Goal: Task Accomplishment & Management: Use online tool/utility

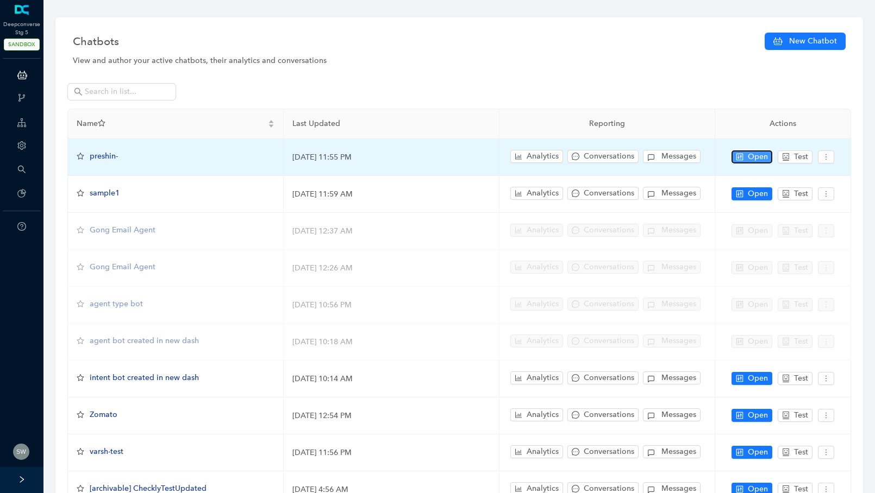
click at [749, 151] on span "Open" at bounding box center [758, 157] width 20 height 12
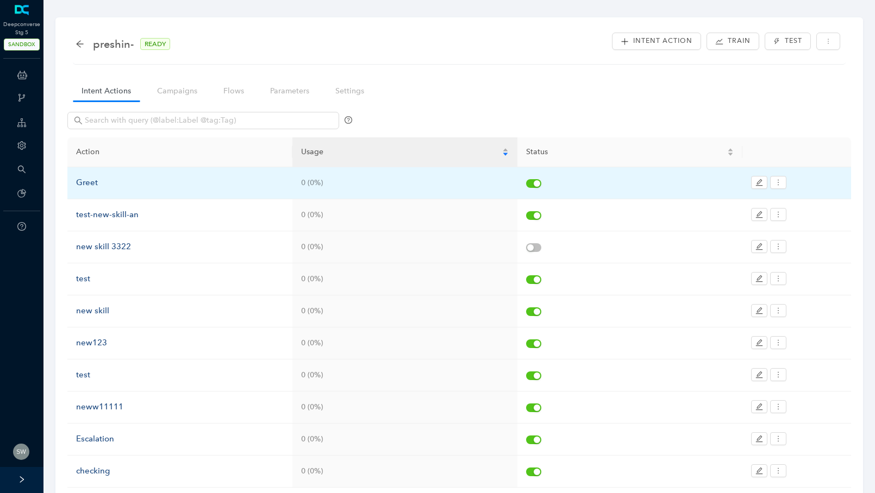
click at [121, 181] on div "Greet" at bounding box center [180, 183] width 208 height 13
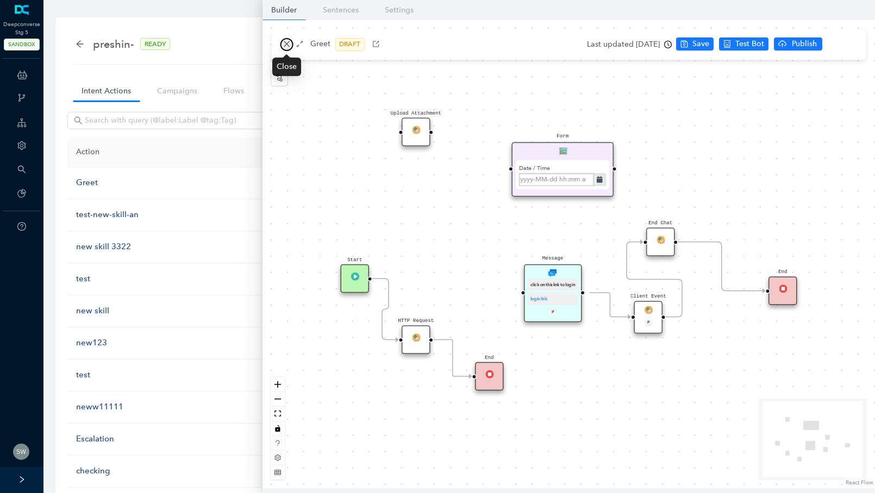
click at [284, 46] on icon "close" at bounding box center [287, 44] width 6 height 6
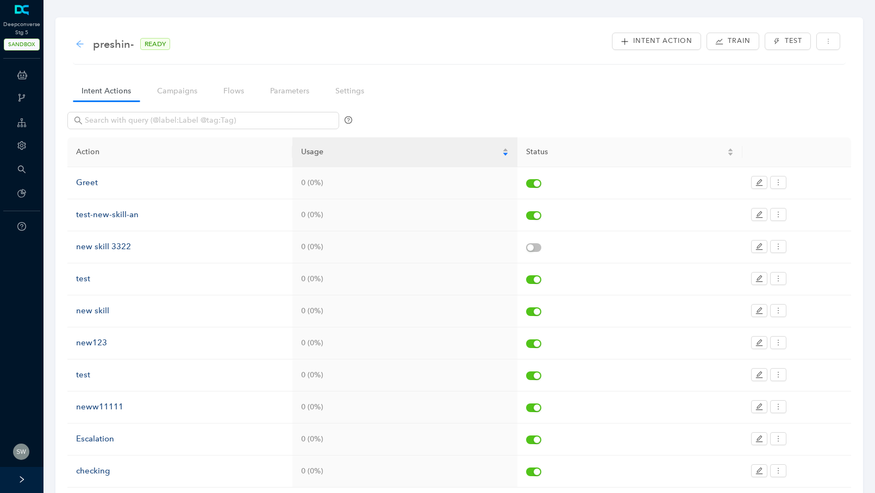
click at [76, 40] on icon "arrow-left" at bounding box center [80, 44] width 9 height 9
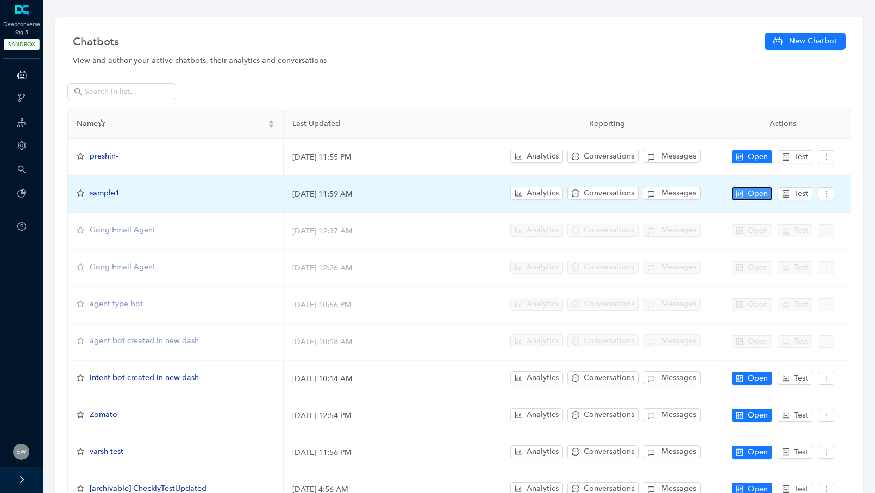
click at [755, 192] on span "Open" at bounding box center [758, 194] width 20 height 12
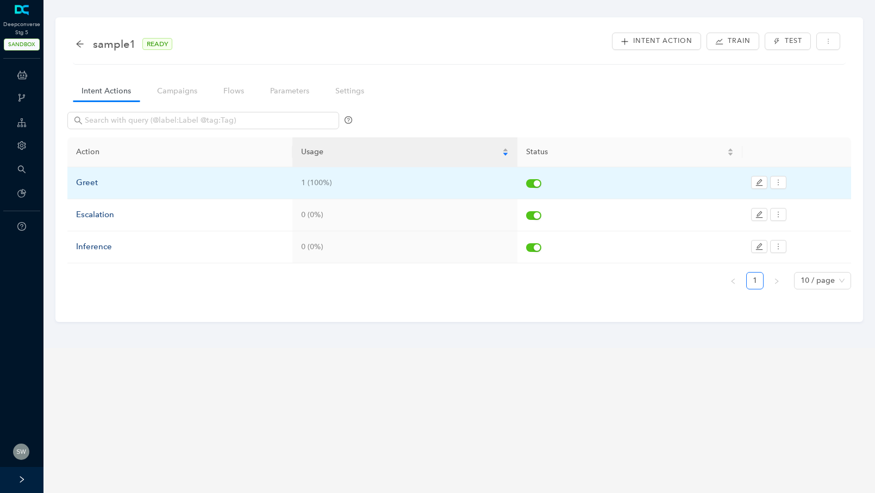
click at [149, 184] on div "Greet" at bounding box center [180, 183] width 208 height 13
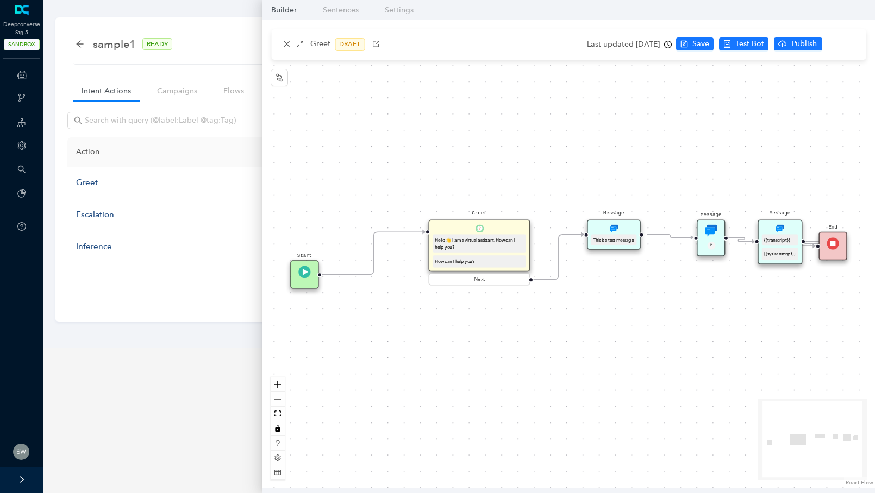
click at [596, 237] on div "This is a test message" at bounding box center [613, 240] width 41 height 7
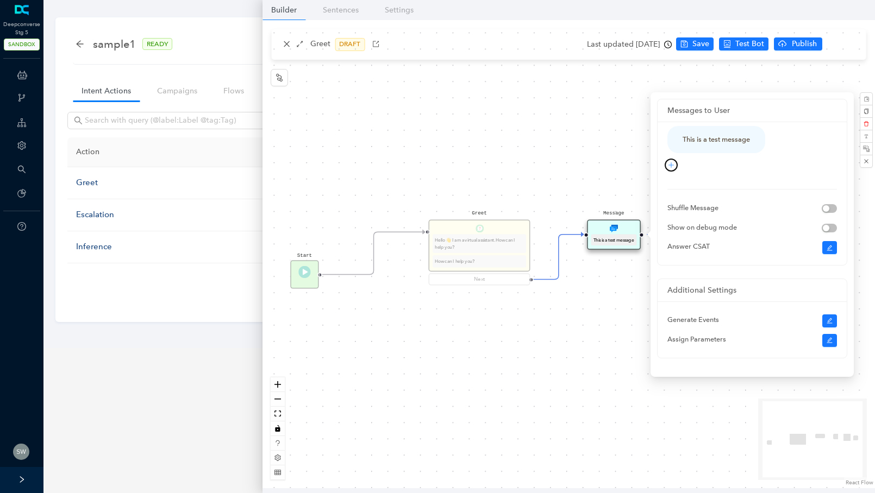
click at [671, 169] on button "button" at bounding box center [670, 165] width 13 height 13
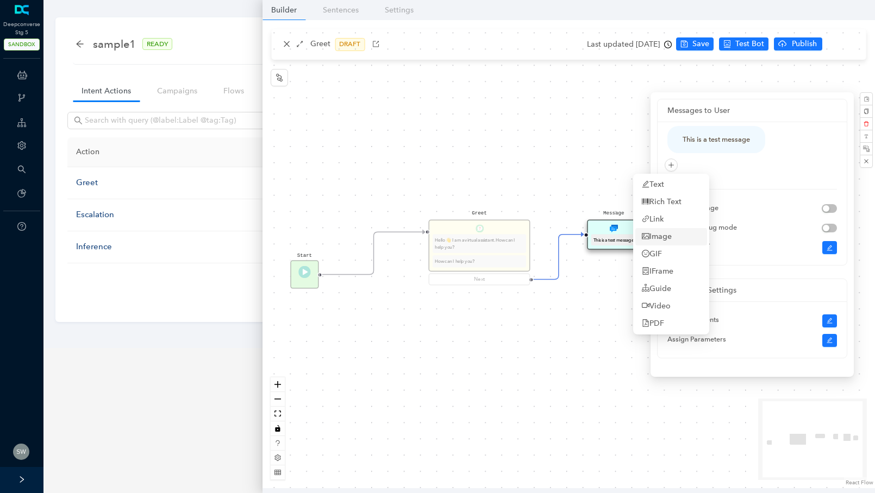
click at [667, 237] on link "Image" at bounding box center [657, 237] width 30 height 12
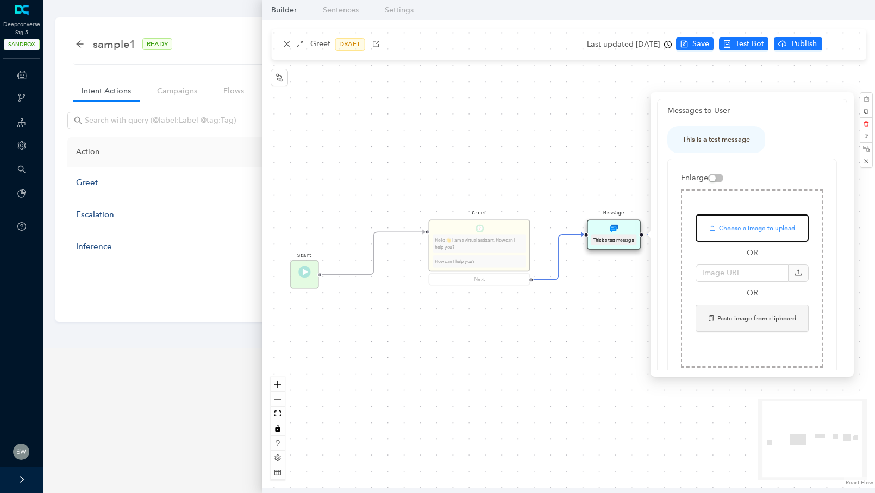
click at [714, 228] on icon "button" at bounding box center [712, 228] width 7 height 7
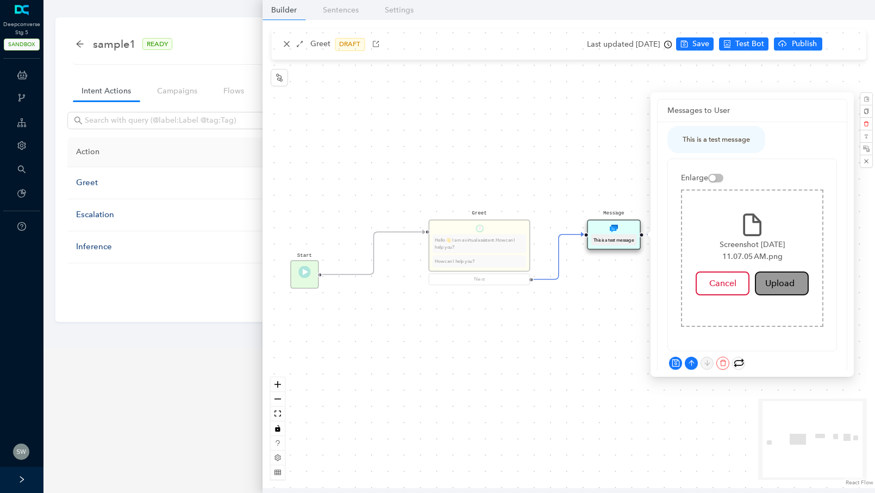
click at [774, 287] on button "Upload" at bounding box center [782, 284] width 54 height 24
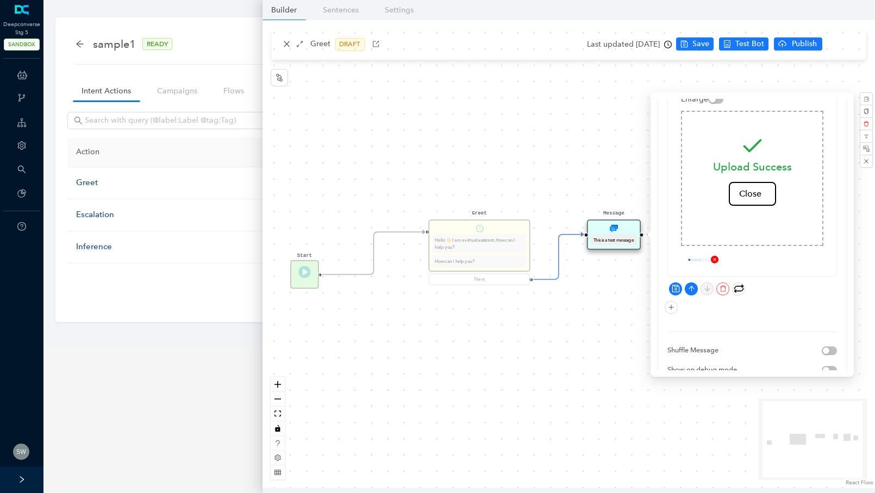
scroll to position [83, 0]
click at [675, 281] on icon "save" at bounding box center [674, 284] width 7 height 7
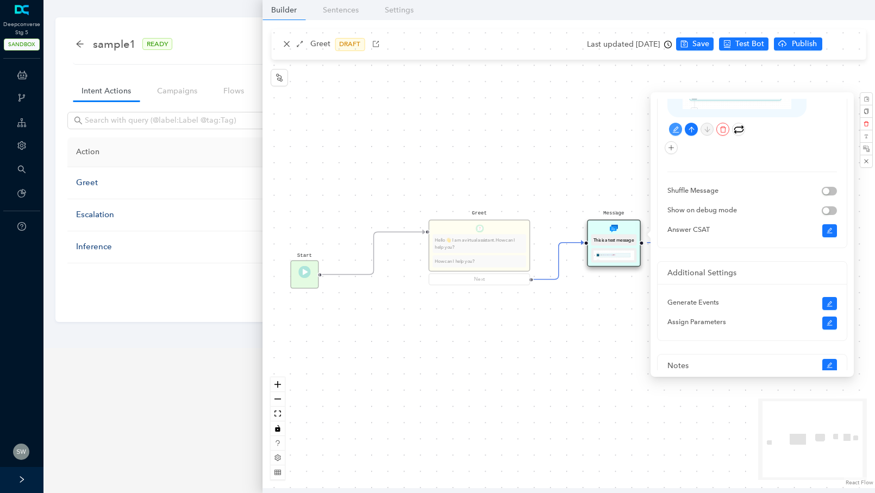
click at [564, 132] on div "Start Greet Hello 👋 I am a virtual assistant. How can I help you? How can I hel…" at bounding box center [568, 254] width 612 height 468
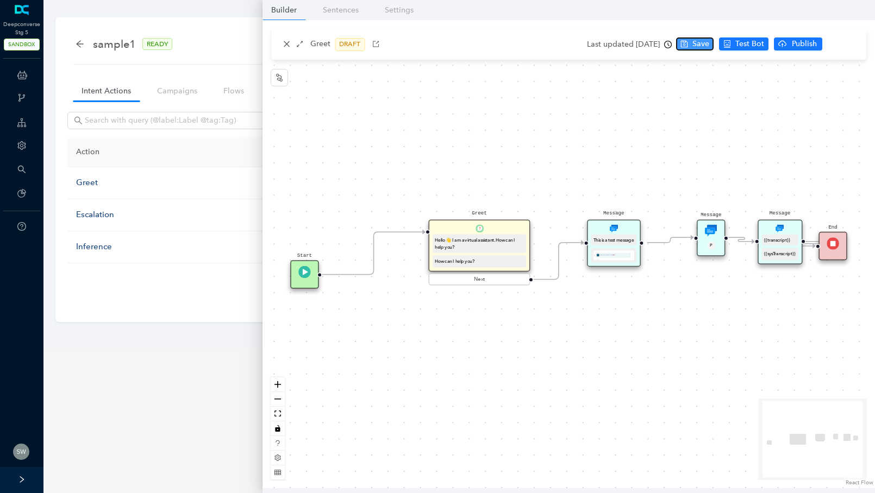
click at [709, 43] on span "Save" at bounding box center [700, 44] width 17 height 12
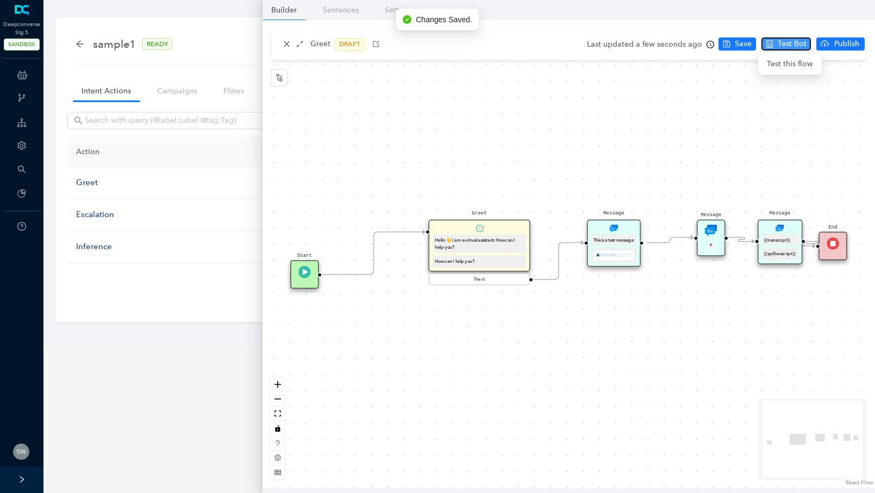
click at [787, 42] on span "Test Bot" at bounding box center [791, 44] width 29 height 12
